Goal: Check status: Check status

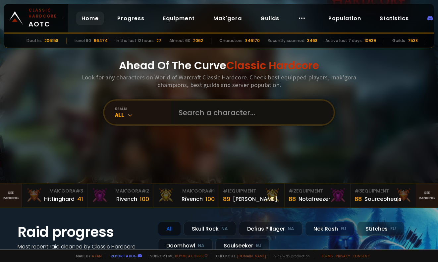
click at [233, 107] on input "text" at bounding box center [249, 113] width 151 height 24
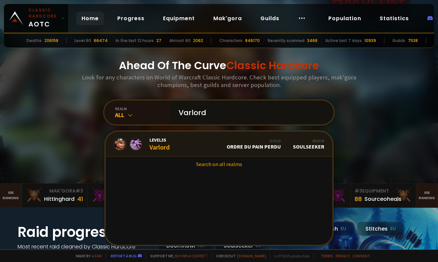
type input "Varlord"
click at [186, 145] on link "Level 35 Varlord Guild Ordre du Pain perdu Realm Soulseeker" at bounding box center [219, 144] width 226 height 25
